Goal: Task Accomplishment & Management: Use online tool/utility

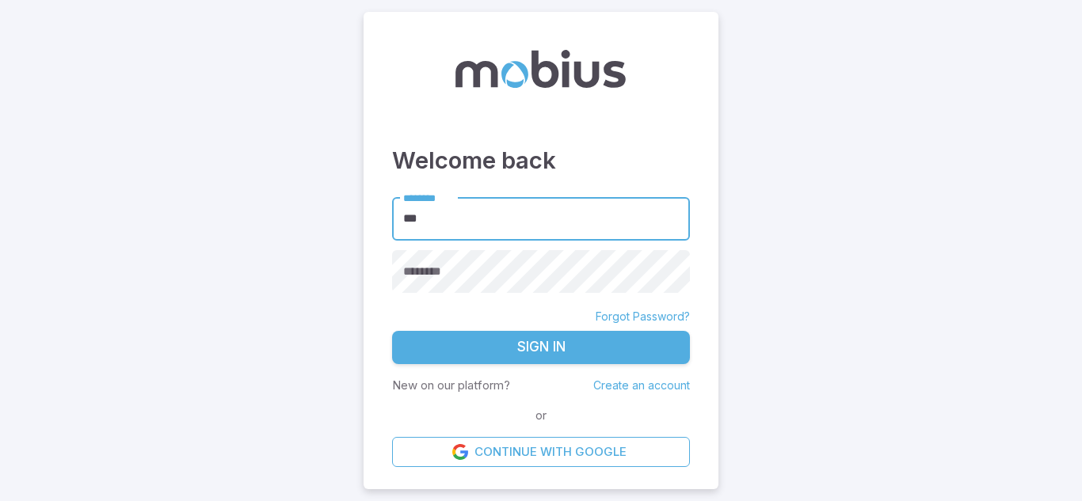
type input "****"
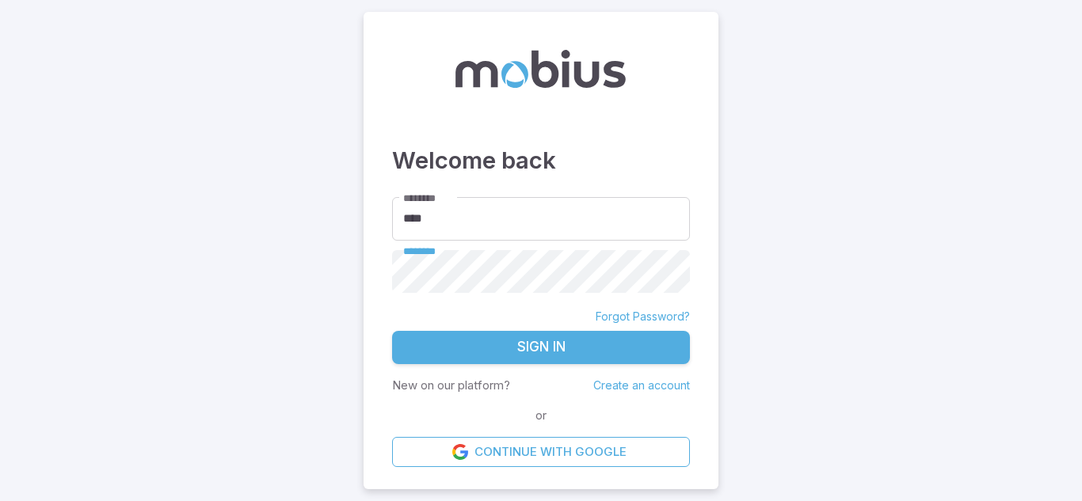
click at [392, 331] on button "Sign In" at bounding box center [541, 347] width 298 height 33
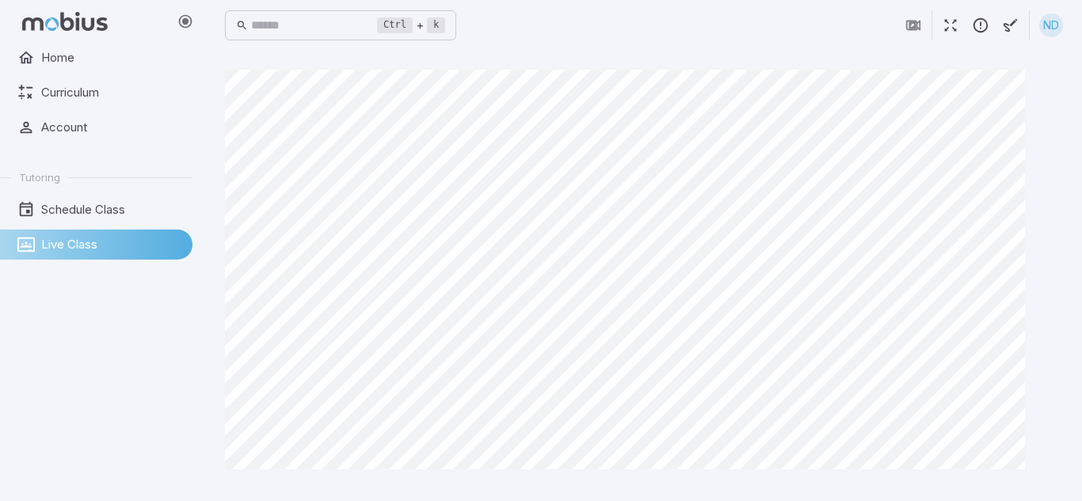
click at [0, 357] on div "Home Curriculum Account Tutoring Schedule Class Live Class" at bounding box center [102, 272] width 205 height 459
